Goal: Information Seeking & Learning: Learn about a topic

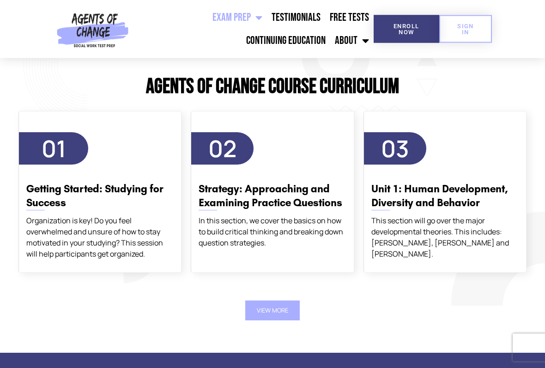
scroll to position [1126, 0]
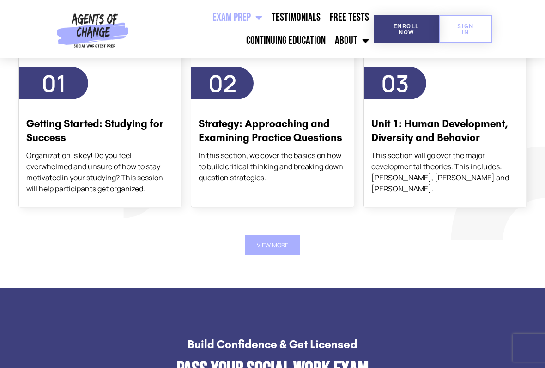
click at [299, 153] on div "In this section, we cover the basics on how to build critical thinking and brea…" at bounding box center [272, 166] width 147 height 33
click at [312, 131] on h3 "Strategy: Approaching and Examining Practice Questions" at bounding box center [272, 131] width 147 height 28
click at [243, 86] on span "02" at bounding box center [222, 83] width 62 height 32
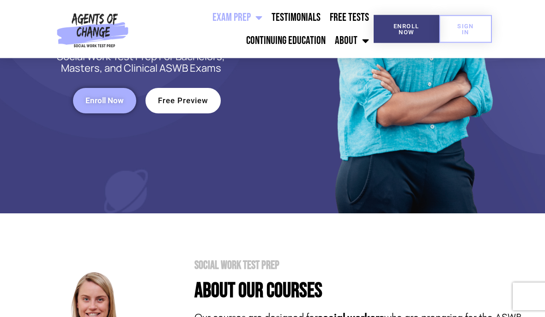
scroll to position [23, 0]
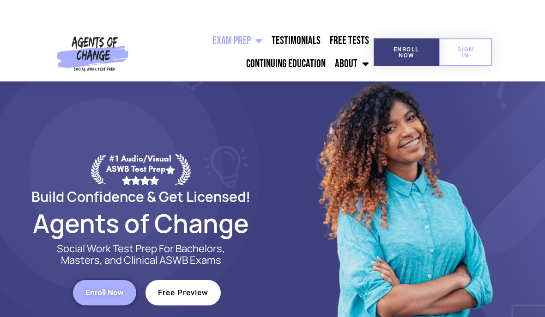
click at [259, 18] on header "Exam Prep BSW Exam Prep: ASWB Bachelors Level Exam LMSW Exam Prep: ASWB Masters…" at bounding box center [272, 6] width 545 height 58
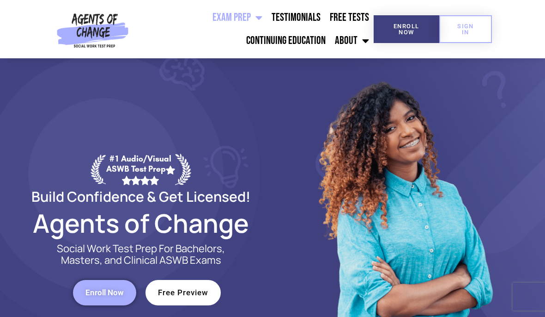
click at [256, 28] on link "Exam Prep" at bounding box center [237, 17] width 59 height 23
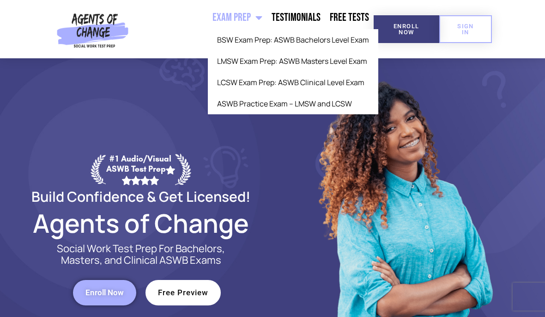
click at [248, 20] on link "Exam Prep" at bounding box center [237, 17] width 59 height 23
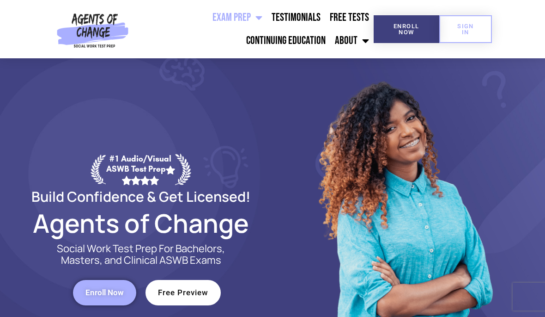
click at [251, 17] on link "Exam Prep" at bounding box center [237, 17] width 59 height 23
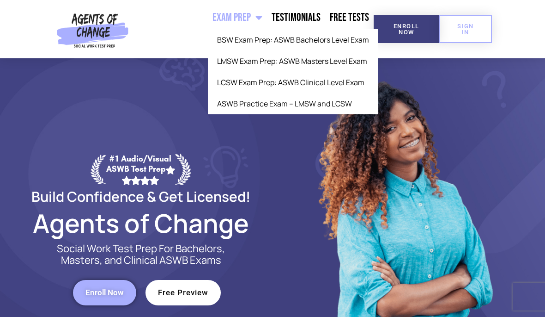
click at [323, 65] on link "LMSW Exam Prep: ASWB Masters Level Exam" at bounding box center [293, 60] width 171 height 21
click at [334, 68] on link "LMSW Exam Prep: ASWB Masters Level Exam" at bounding box center [293, 60] width 171 height 21
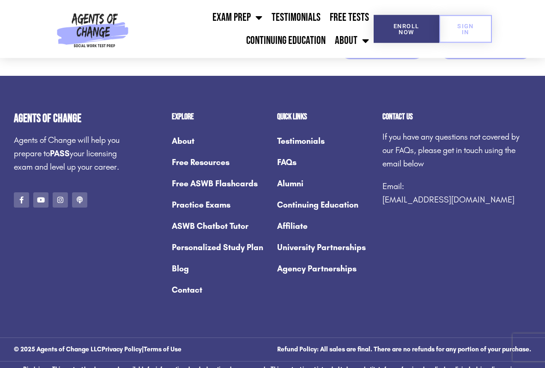
scroll to position [3525, 0]
click at [238, 215] on link "ASWB Chatbot Tutor" at bounding box center [220, 225] width 96 height 21
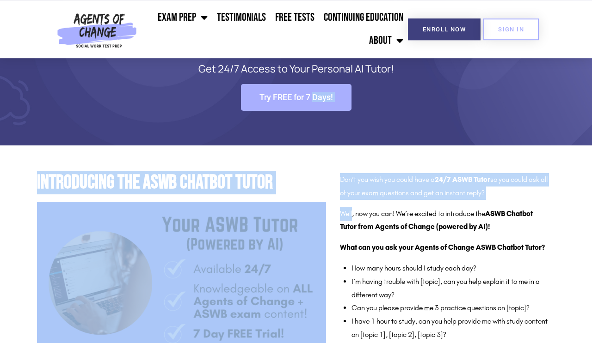
scroll to position [60, 0]
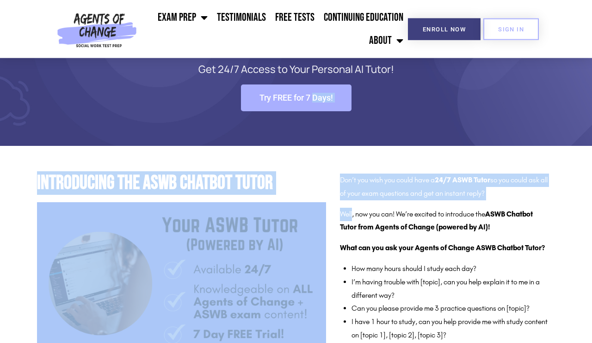
click at [499, 125] on section "Your ASWB Chatbot Tutor Get 24/7 Access to Your Personal AI Tutor! Try FREE for…" at bounding box center [296, 72] width 592 height 147
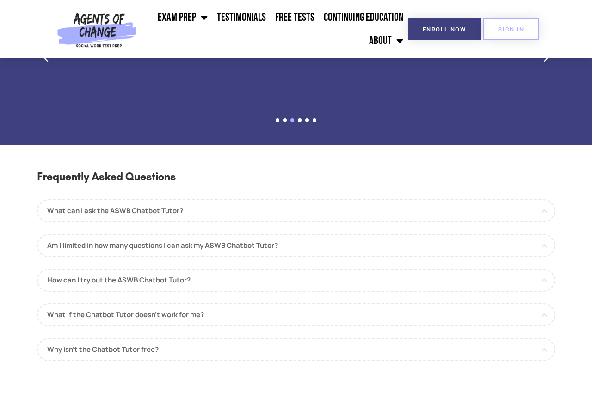
scroll to position [1206, 0]
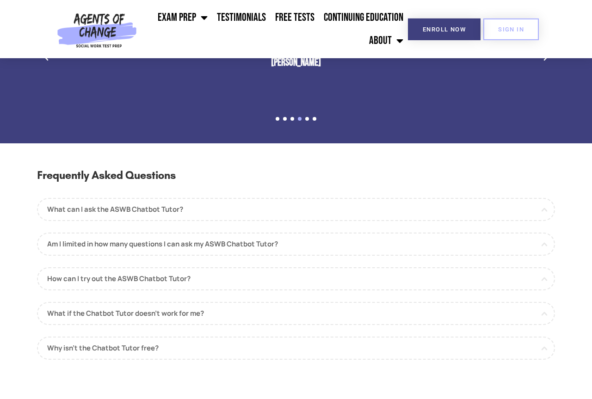
click at [285, 239] on link "Am I limited in how many questions I can ask my ASWB Chatbot Tutor?" at bounding box center [296, 243] width 518 height 23
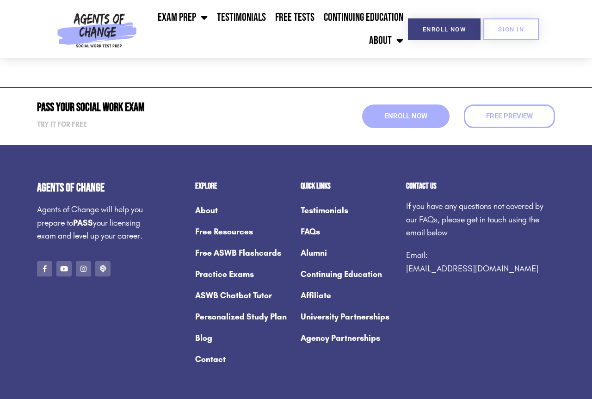
scroll to position [1595, 0]
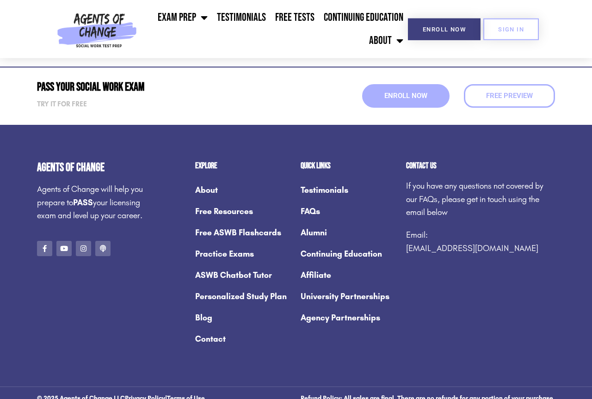
click at [266, 229] on link "Free ASWB Flashcards" at bounding box center [243, 232] width 96 height 21
